Goal: Check status

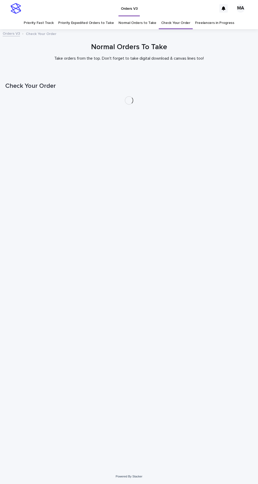
scroll to position [17, 0]
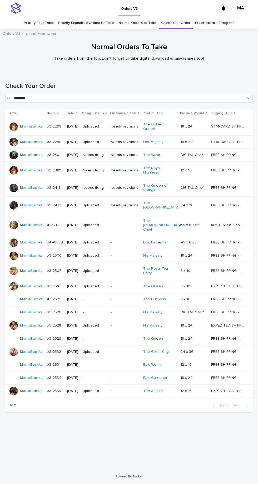
click at [172, 17] on link "Check Your Order" at bounding box center [175, 23] width 29 height 12
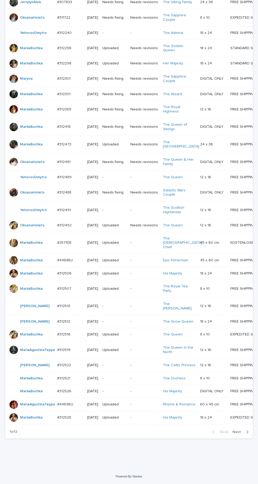
scroll to position [180, 0]
click at [247, 435] on icon "button" at bounding box center [247, 432] width 2 height 5
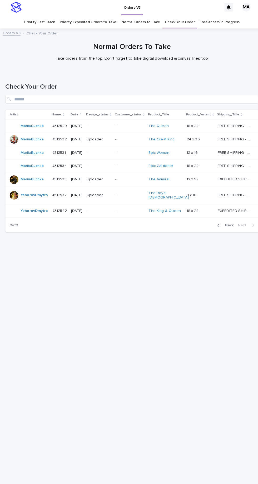
click at [225, 220] on span "Back" at bounding box center [222, 222] width 11 height 4
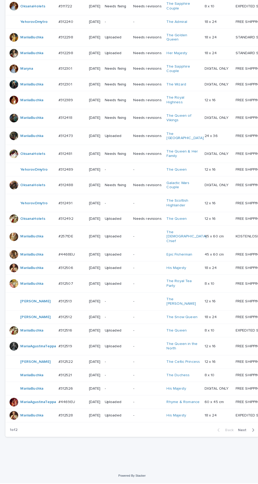
click at [120, 383] on div "-" at bounding box center [114, 378] width 24 height 9
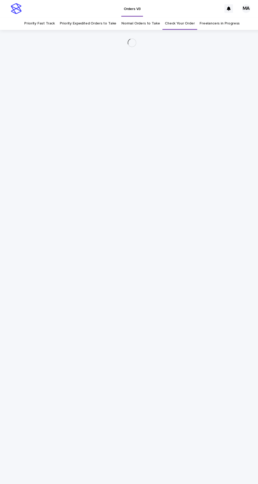
scroll to position [17, 0]
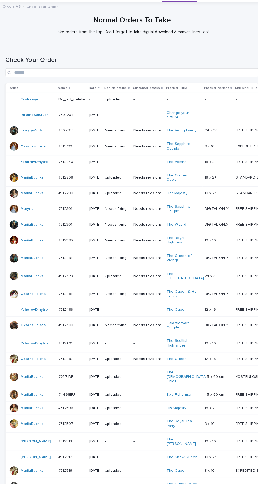
scroll to position [180, 0]
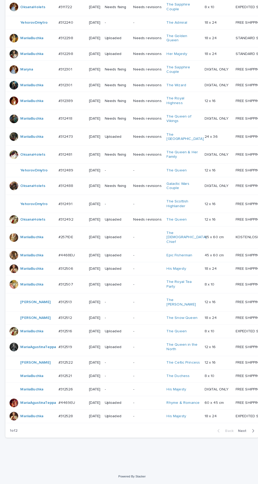
click at [243, 434] on span "Next" at bounding box center [238, 433] width 12 height 4
